Goal: Information Seeking & Learning: Learn about a topic

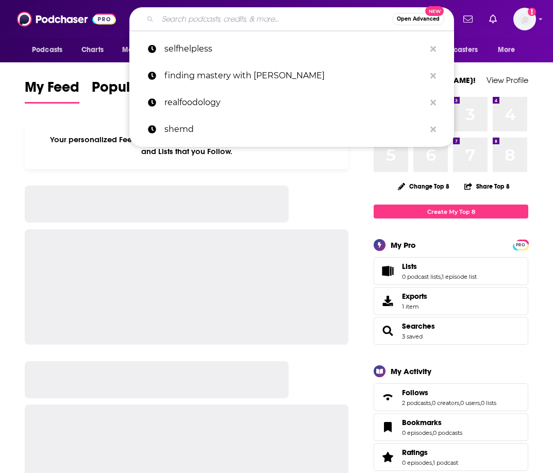
click at [278, 15] on input "Search podcasts, credits, & more..." at bounding box center [275, 19] width 235 height 17
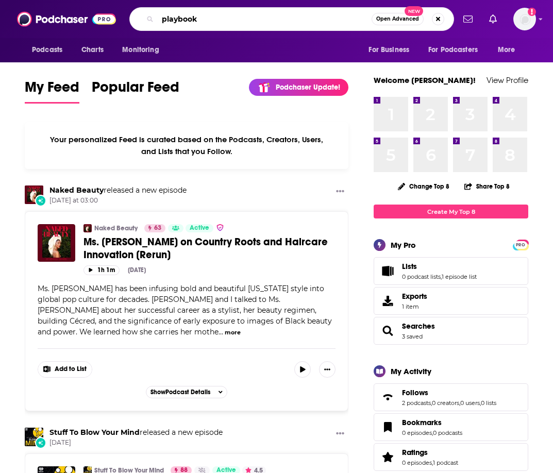
type input "playbook"
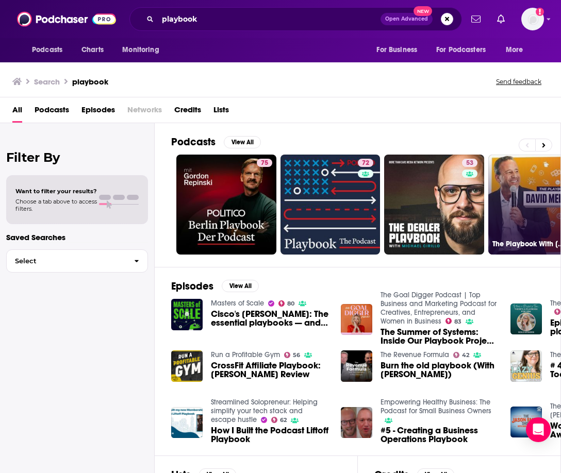
click at [520, 188] on link "67 The Playbook With [PERSON_NAME]" at bounding box center [538, 205] width 100 height 100
